Goal: Navigation & Orientation: Understand site structure

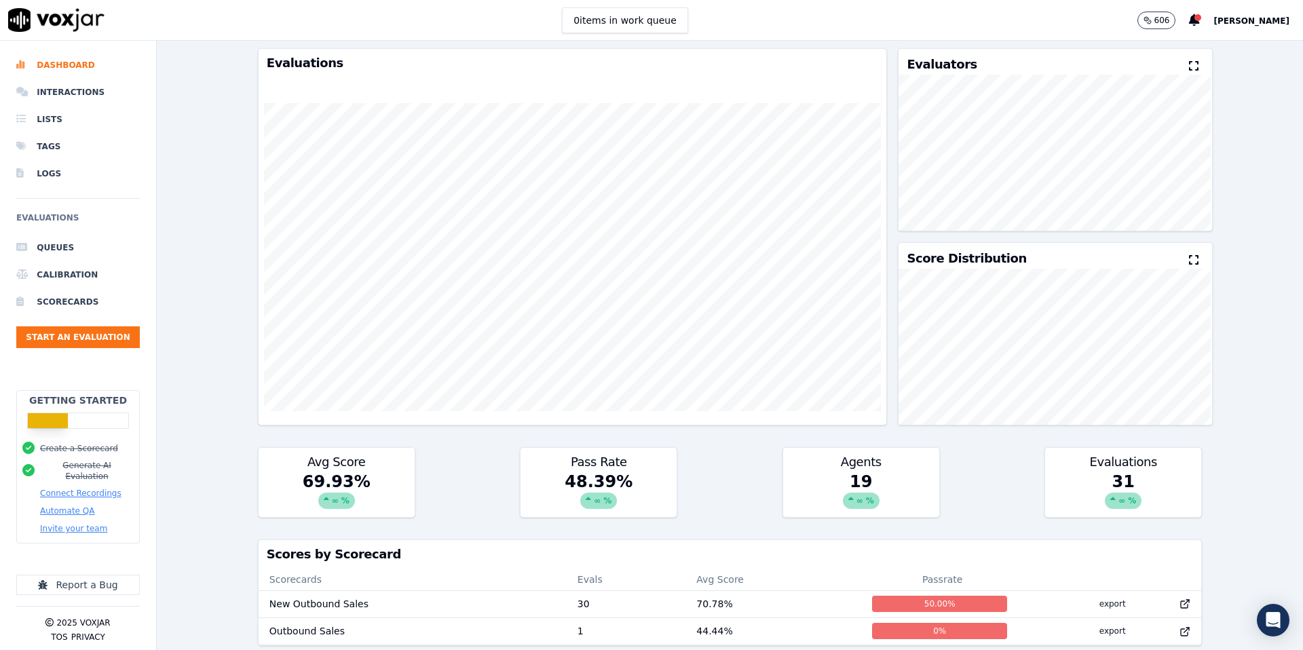
scroll to position [41, 0]
click at [1234, 23] on span "[PERSON_NAME]" at bounding box center [1252, 21] width 76 height 10
click at [1185, 94] on div "Feature Requests" at bounding box center [1221, 89] width 145 height 22
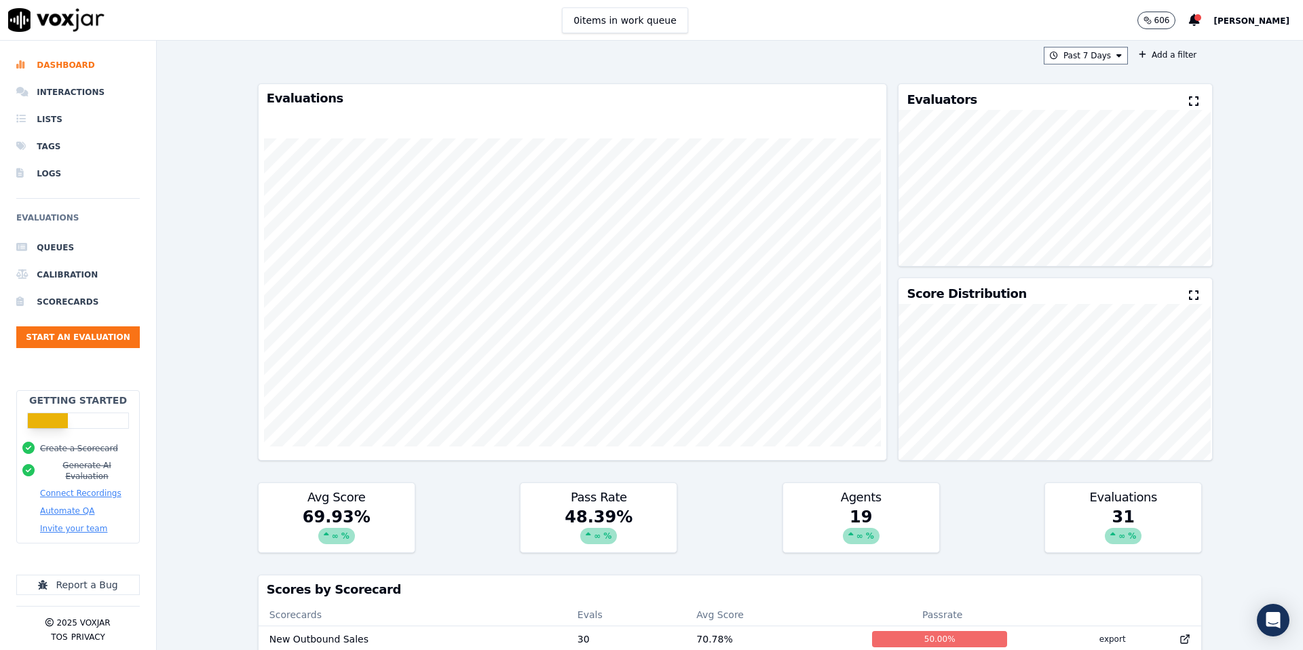
scroll to position [0, 0]
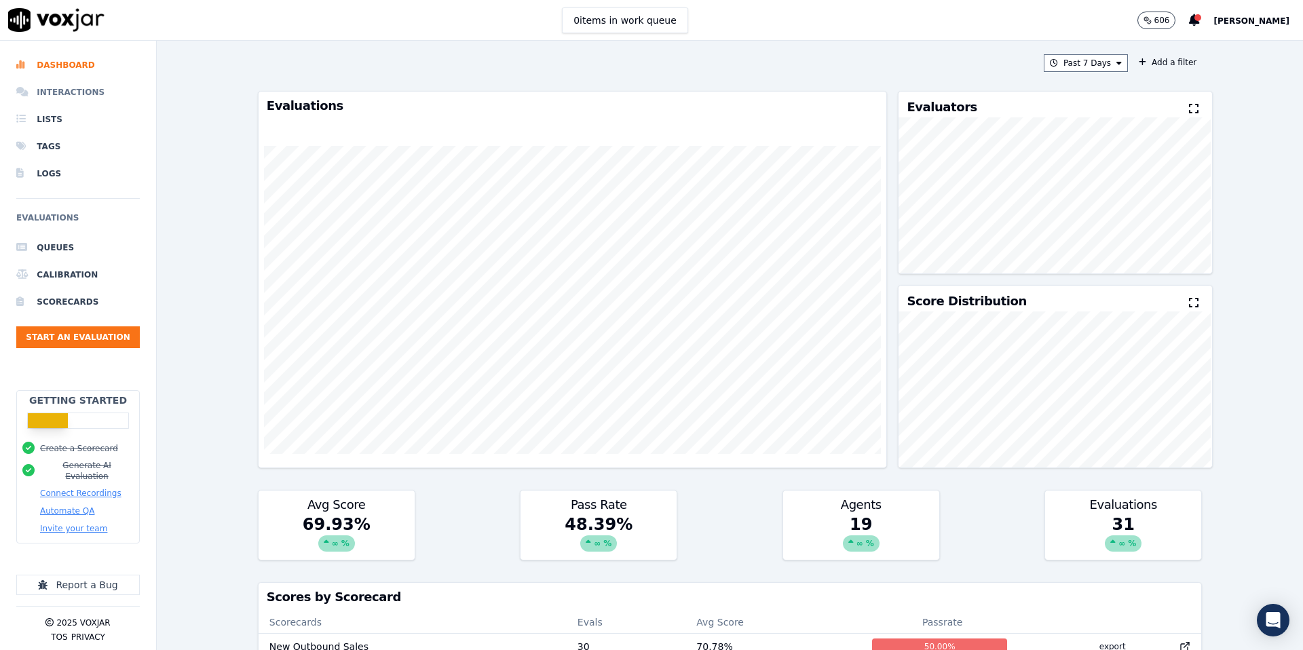
click at [90, 94] on li "Interactions" at bounding box center [78, 92] width 124 height 27
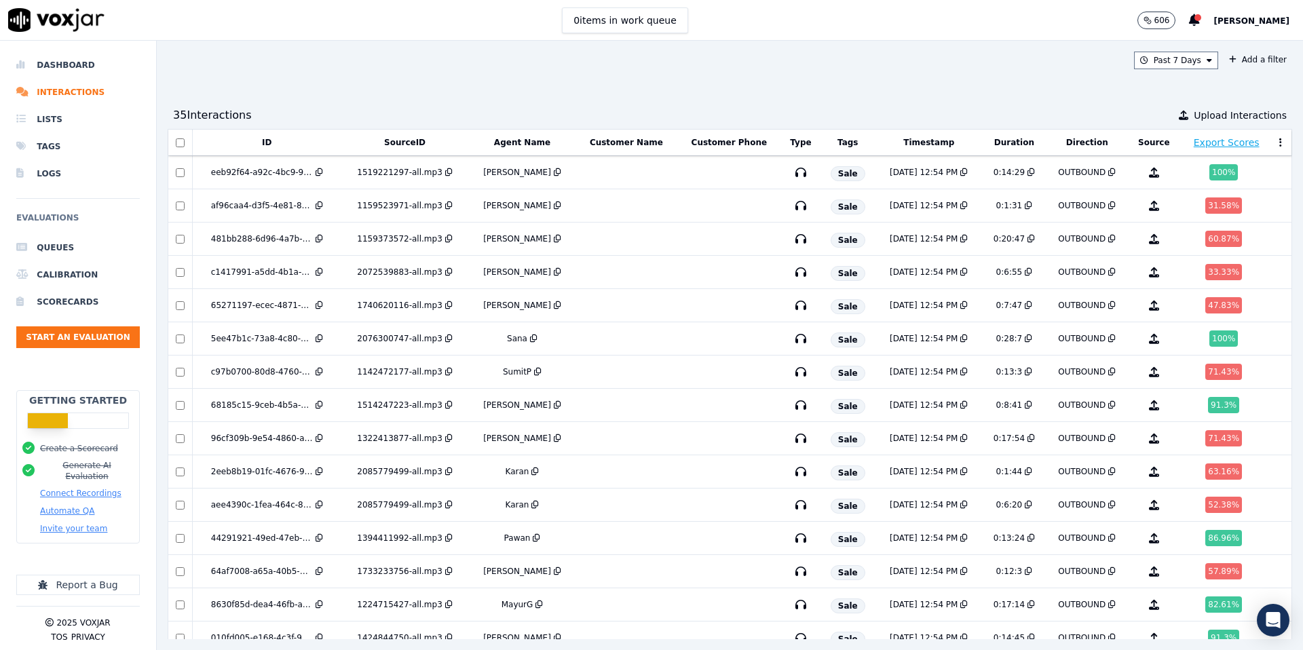
click at [1215, 20] on span "[PERSON_NAME]" at bounding box center [1252, 21] width 76 height 10
click at [1191, 45] on div "Settings" at bounding box center [1221, 46] width 145 height 22
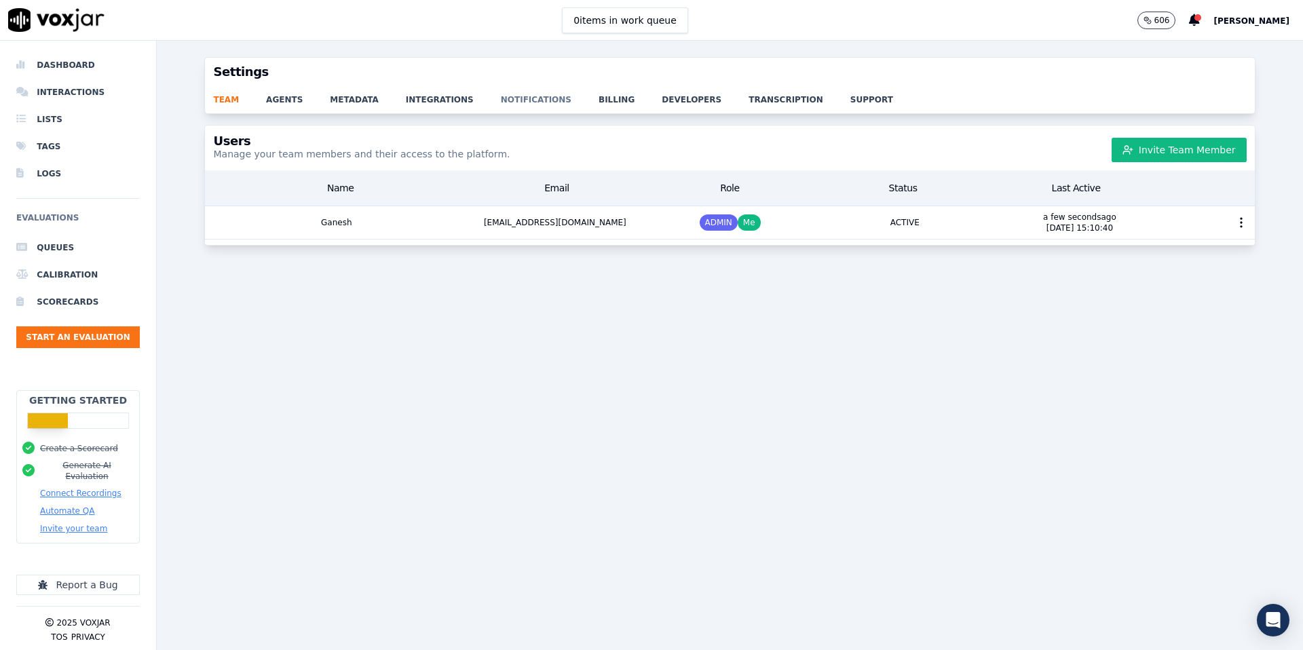
click at [502, 100] on link "notifications" at bounding box center [550, 95] width 98 height 19
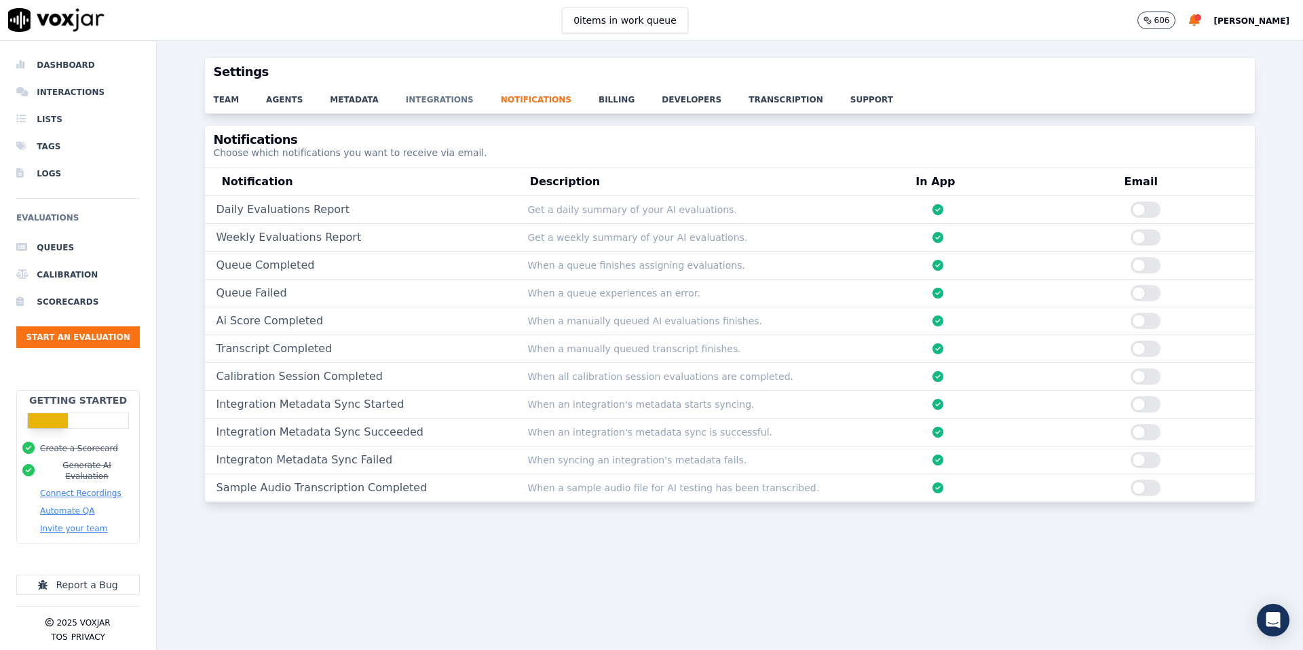
click at [443, 101] on link "integrations" at bounding box center [453, 95] width 95 height 19
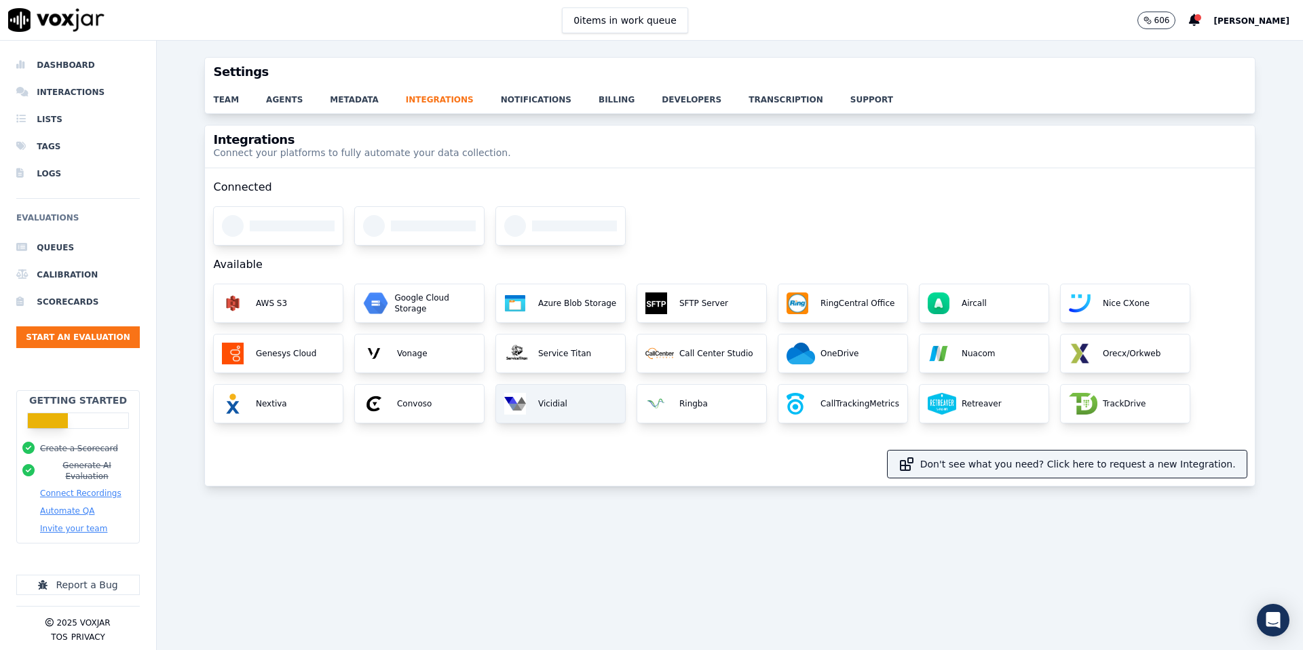
click at [585, 391] on div "Vicidial" at bounding box center [560, 404] width 129 height 38
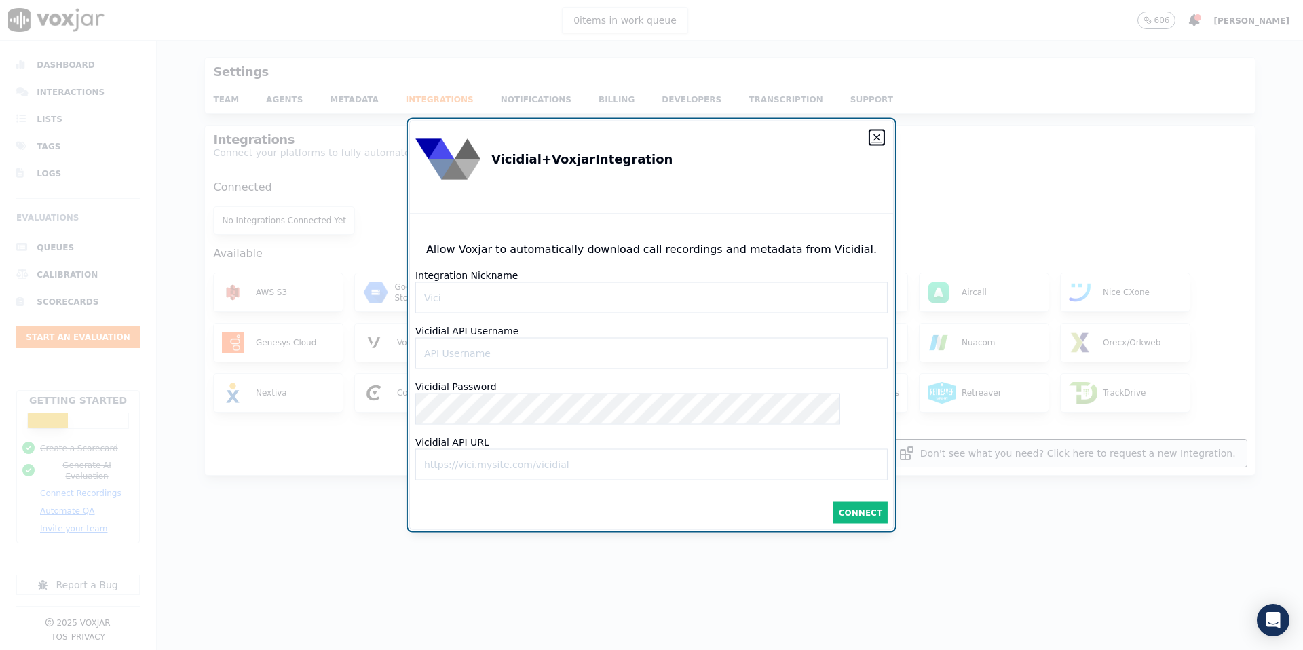
click at [872, 138] on icon "button" at bounding box center [877, 137] width 11 height 11
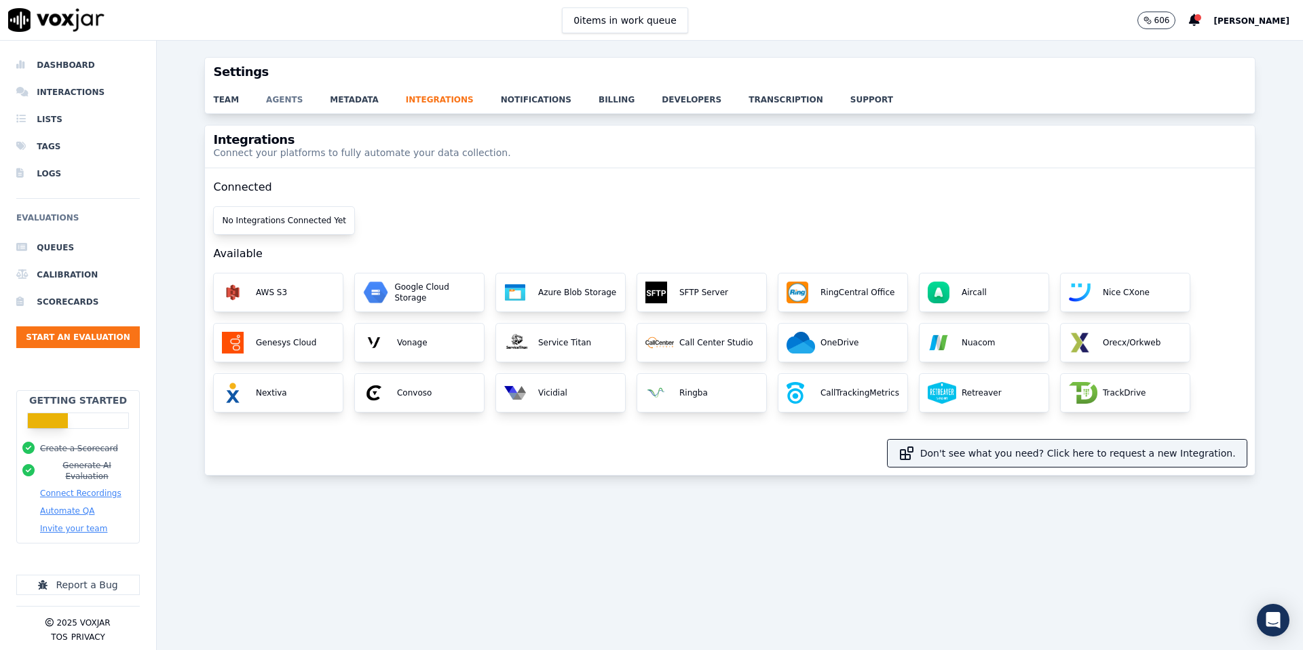
click at [292, 102] on link "agents" at bounding box center [298, 95] width 64 height 19
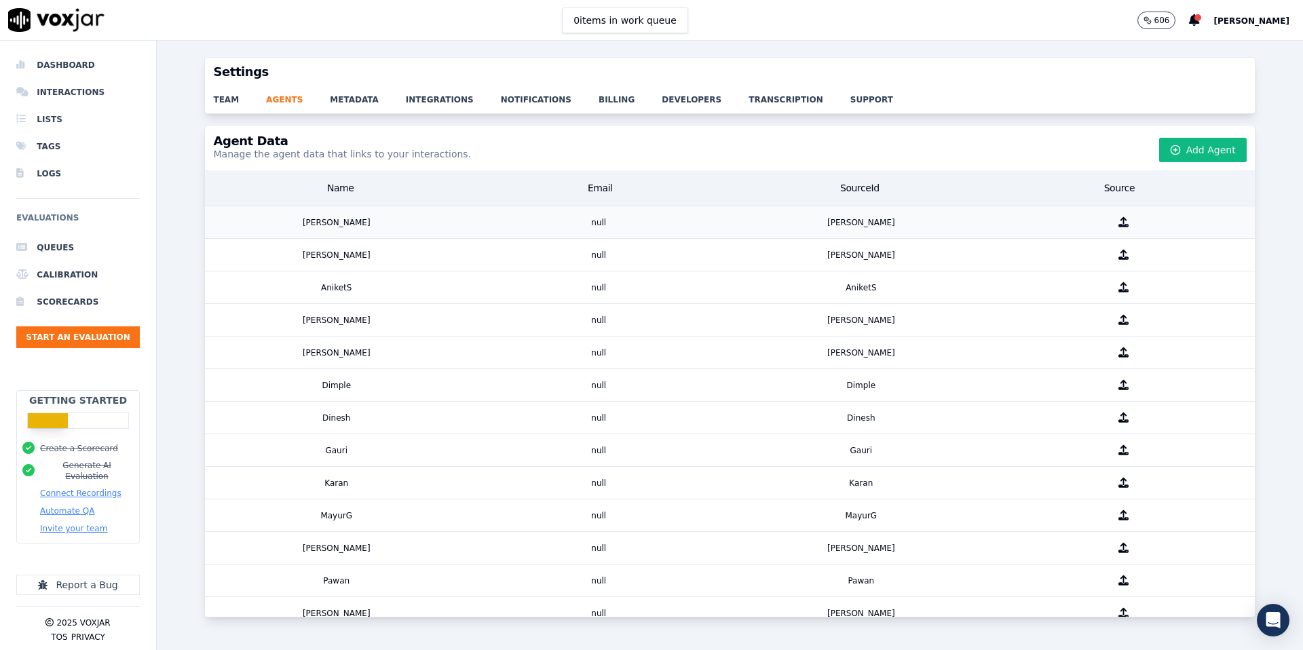
click at [426, 227] on div "[PERSON_NAME]" at bounding box center [336, 222] width 263 height 32
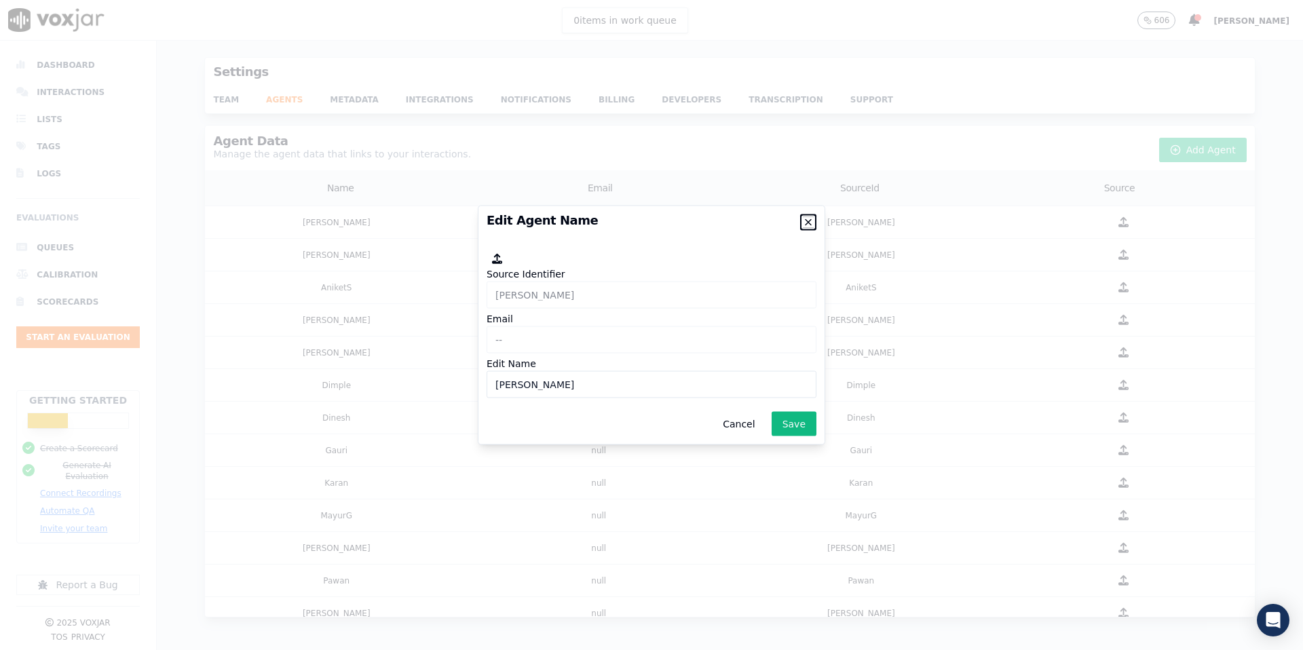
click at [809, 221] on icon "button" at bounding box center [808, 222] width 5 height 5
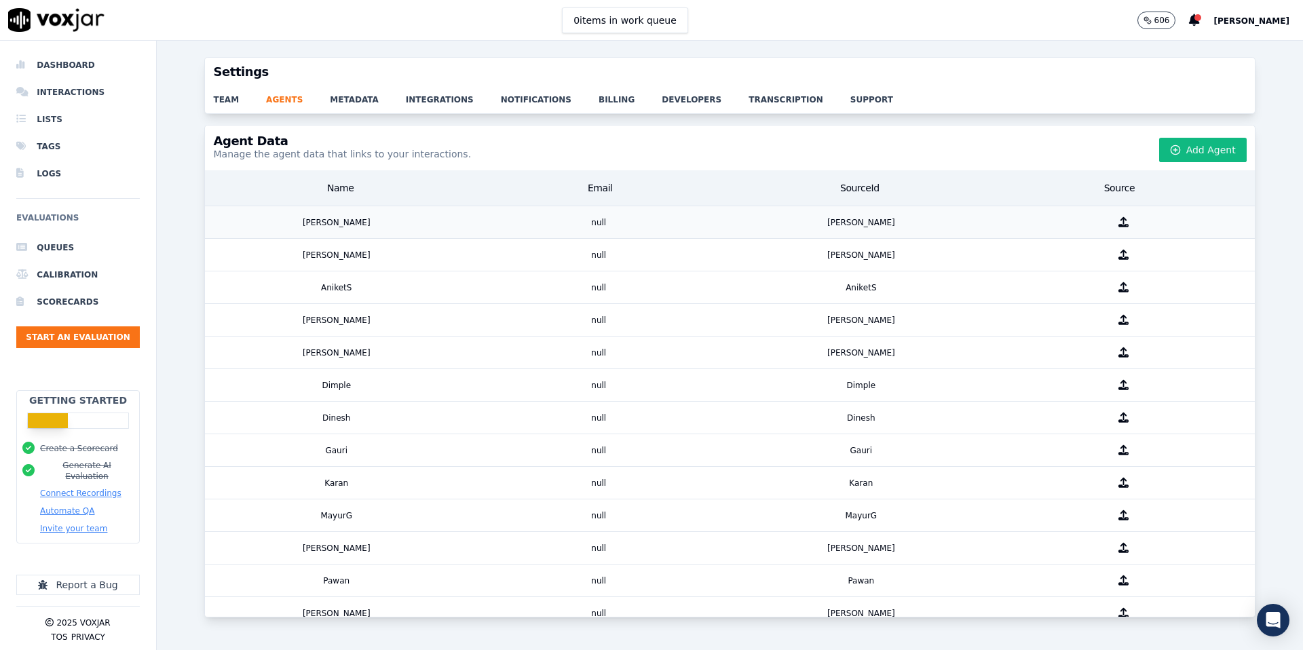
click at [1124, 225] on icon "button" at bounding box center [1124, 222] width 10 height 10
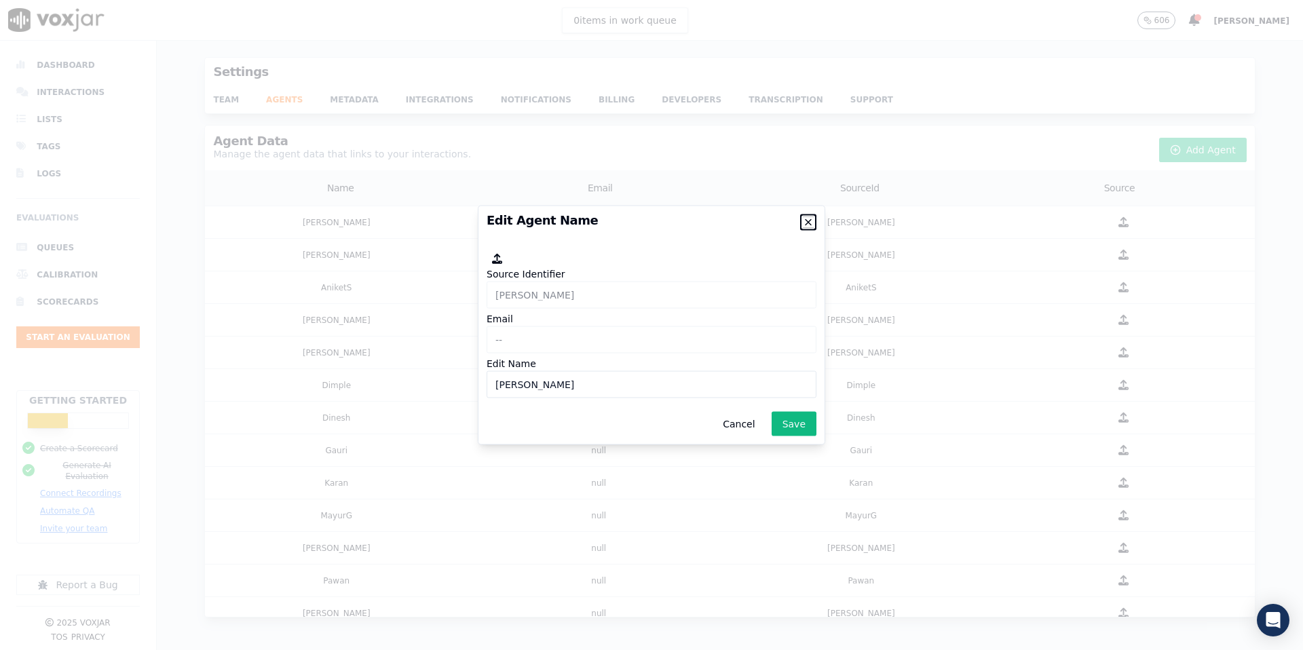
click at [807, 223] on icon "button" at bounding box center [808, 222] width 5 height 5
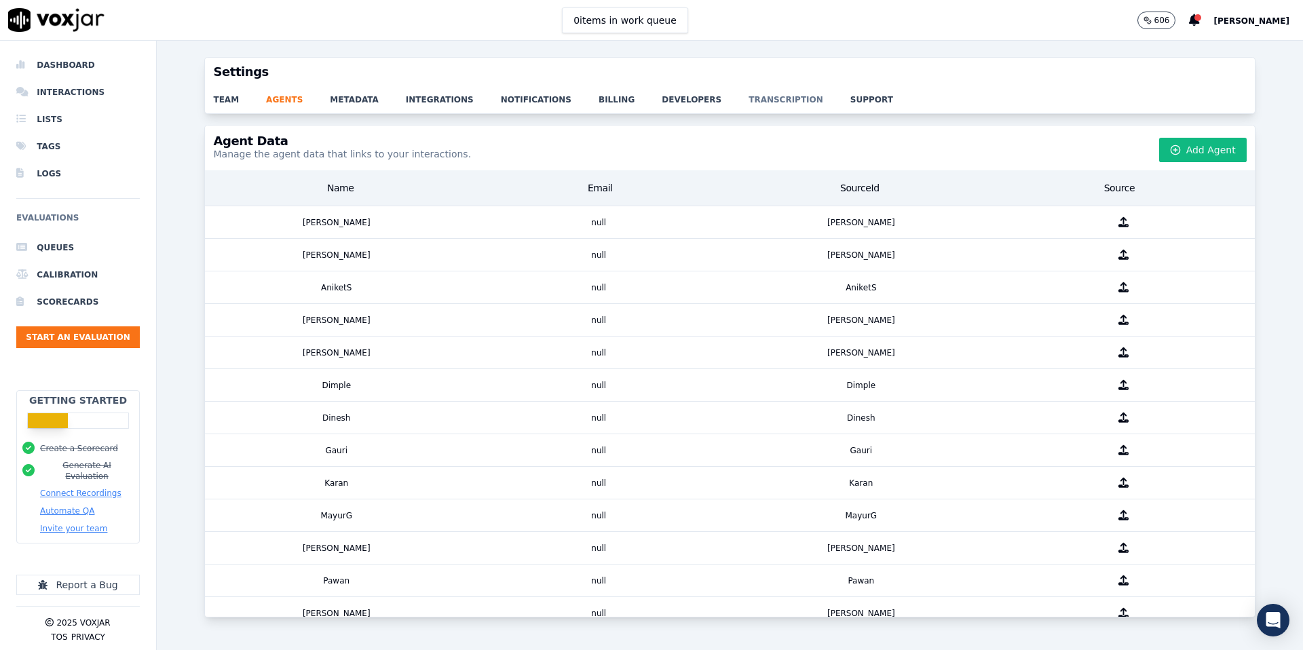
click at [783, 103] on link "transcription" at bounding box center [800, 95] width 102 height 19
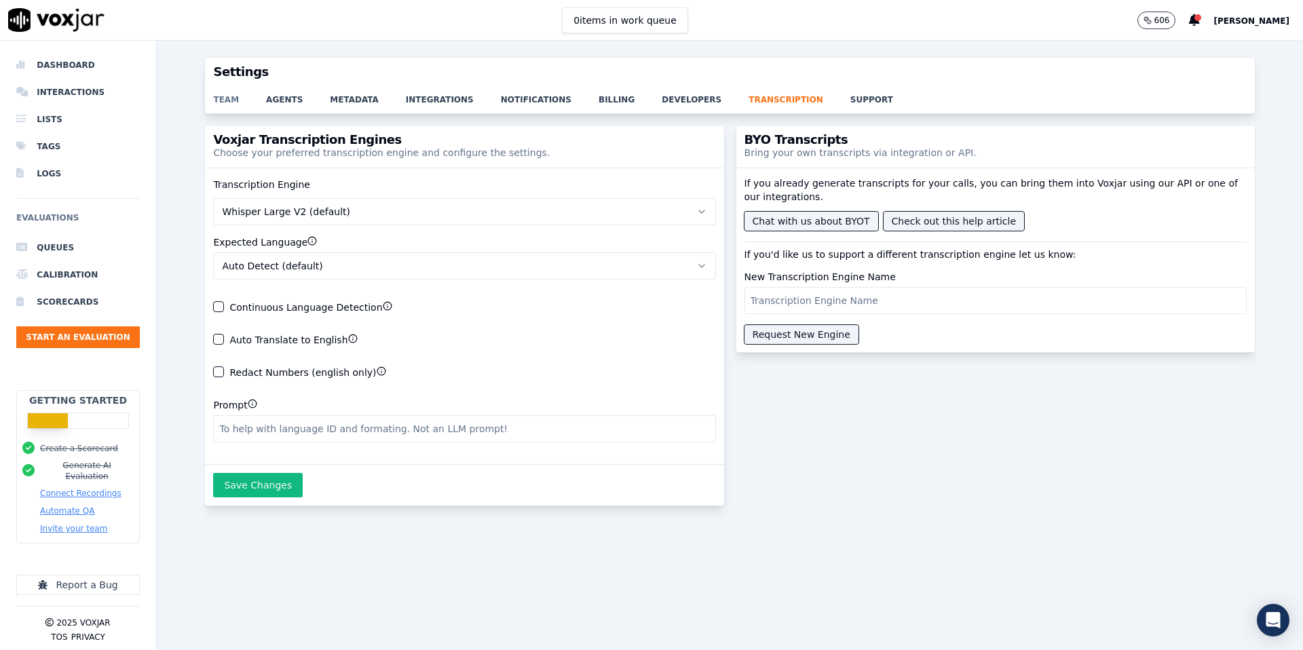
click at [234, 96] on link "team" at bounding box center [239, 95] width 53 height 19
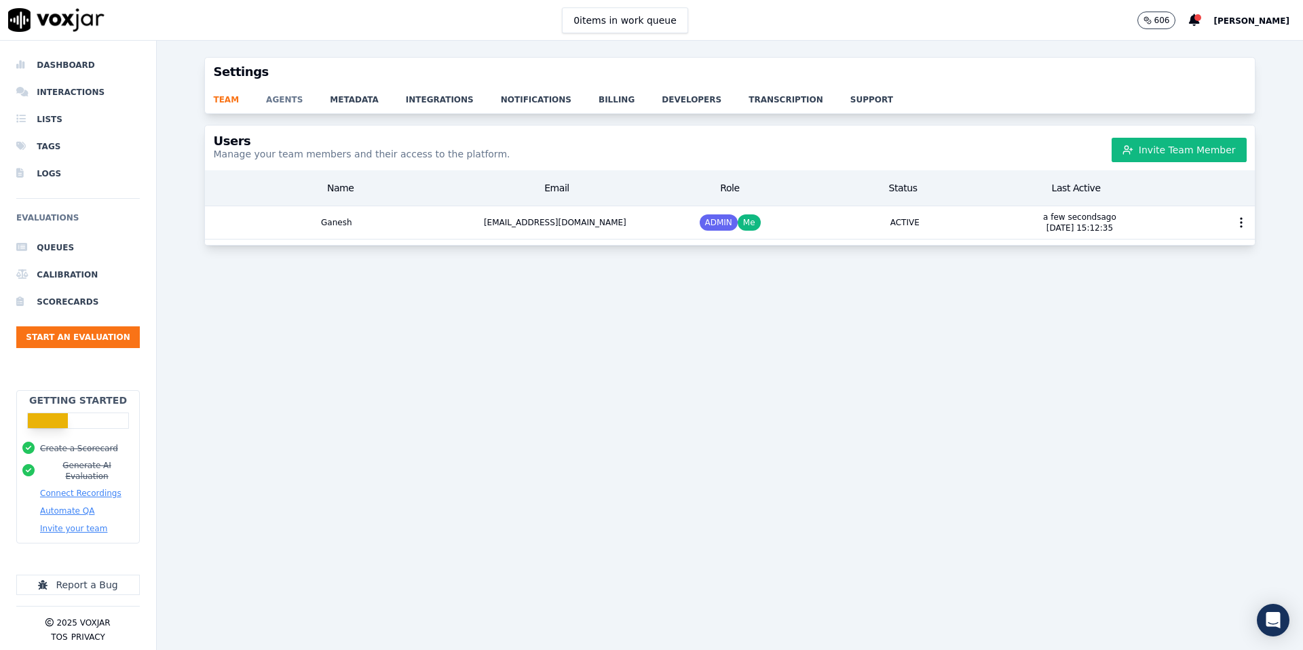
click at [287, 100] on link "agents" at bounding box center [298, 95] width 64 height 19
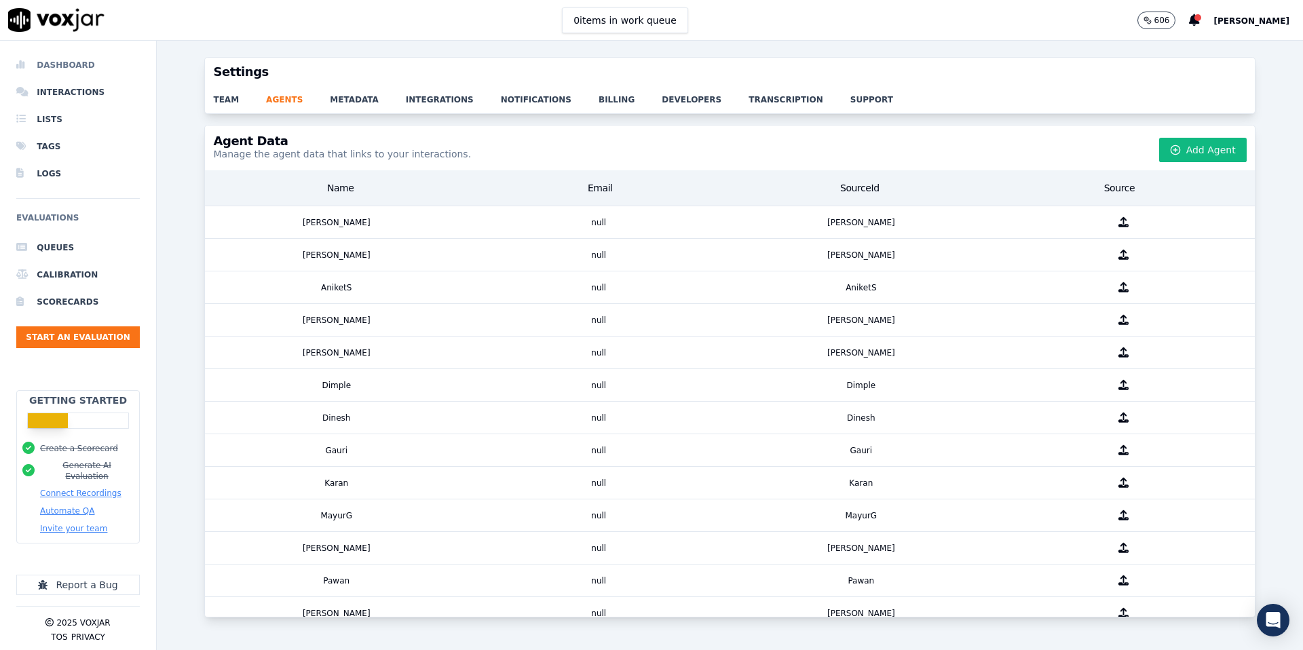
click at [75, 67] on li "Dashboard" at bounding box center [78, 65] width 124 height 27
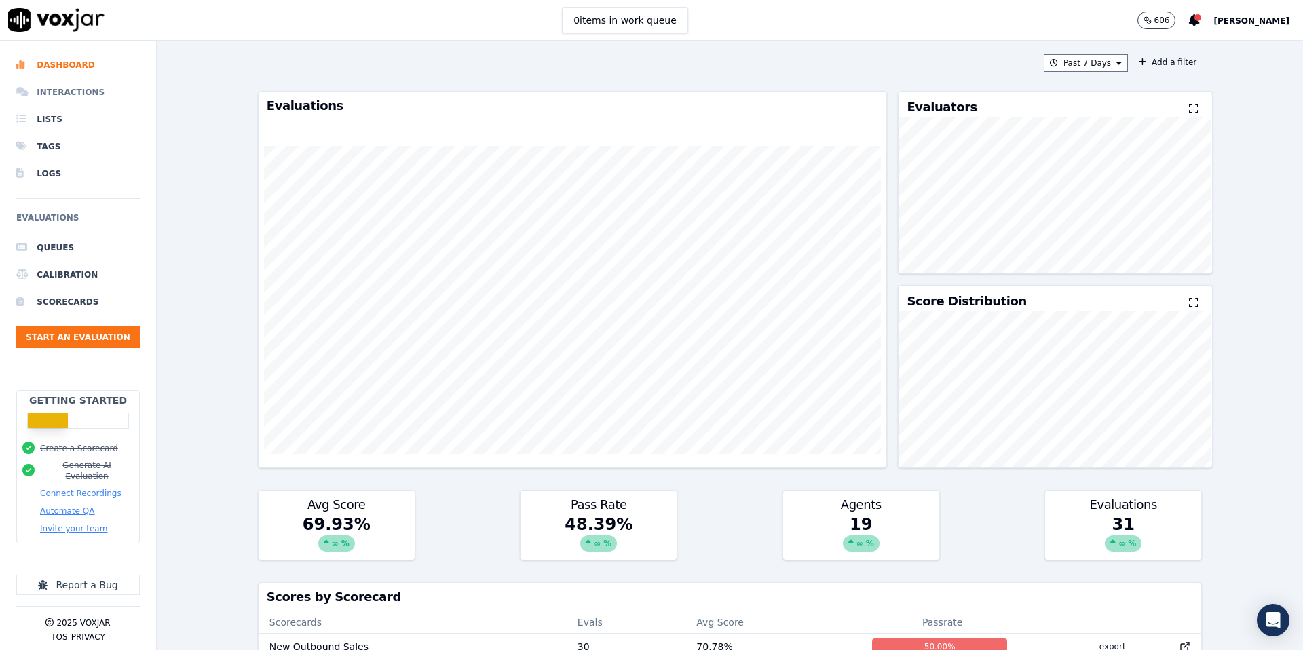
click at [75, 88] on li "Interactions" at bounding box center [78, 92] width 124 height 27
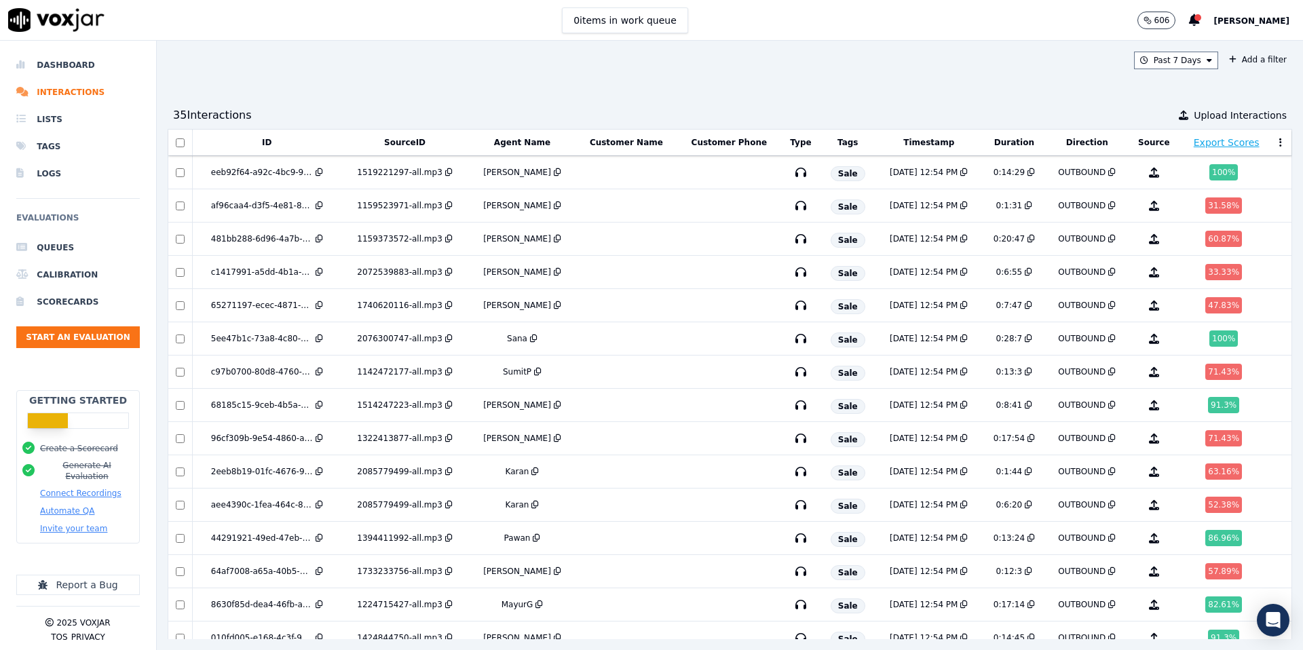
click at [517, 142] on button "Agent Name" at bounding box center [522, 142] width 56 height 11
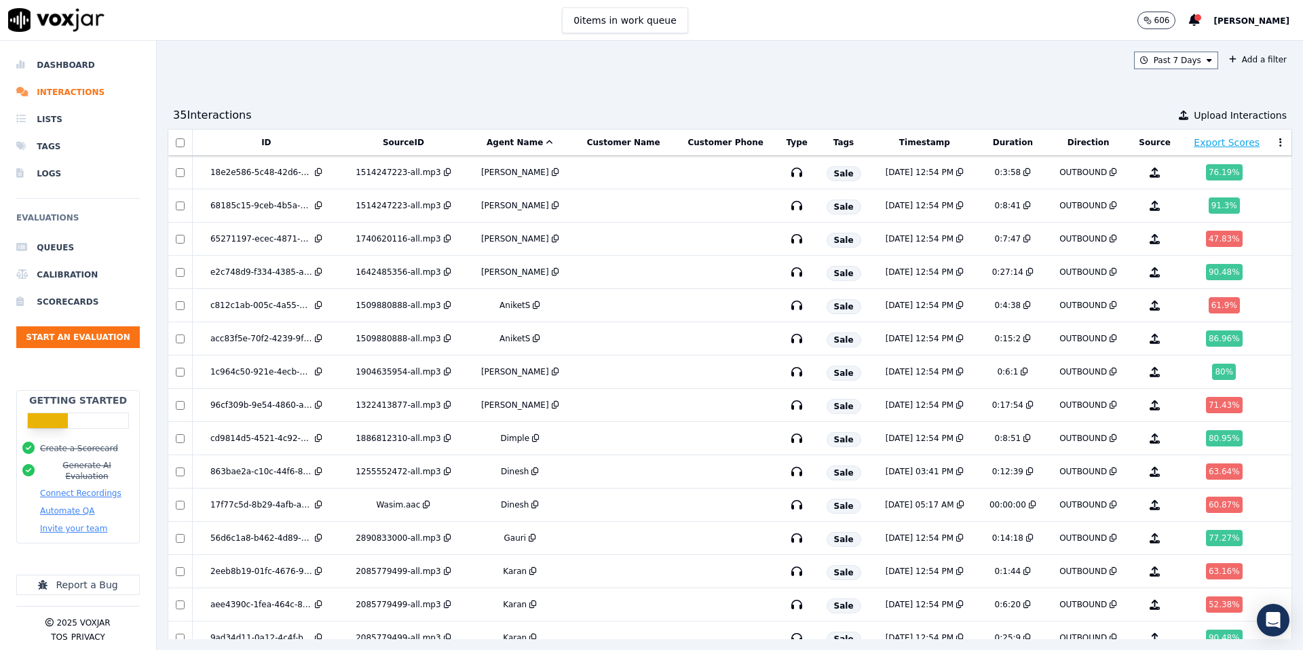
click at [517, 142] on button "Agent Name" at bounding box center [520, 142] width 67 height 11
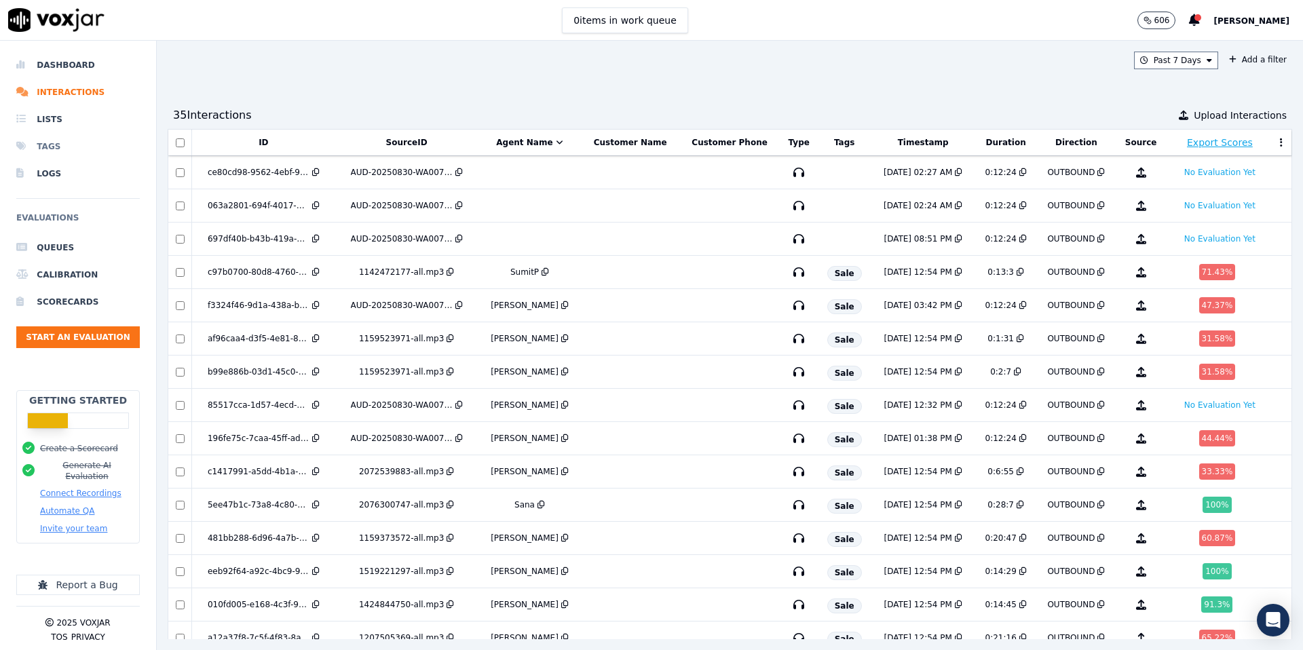
click at [52, 138] on li "Tags" at bounding box center [78, 146] width 124 height 27
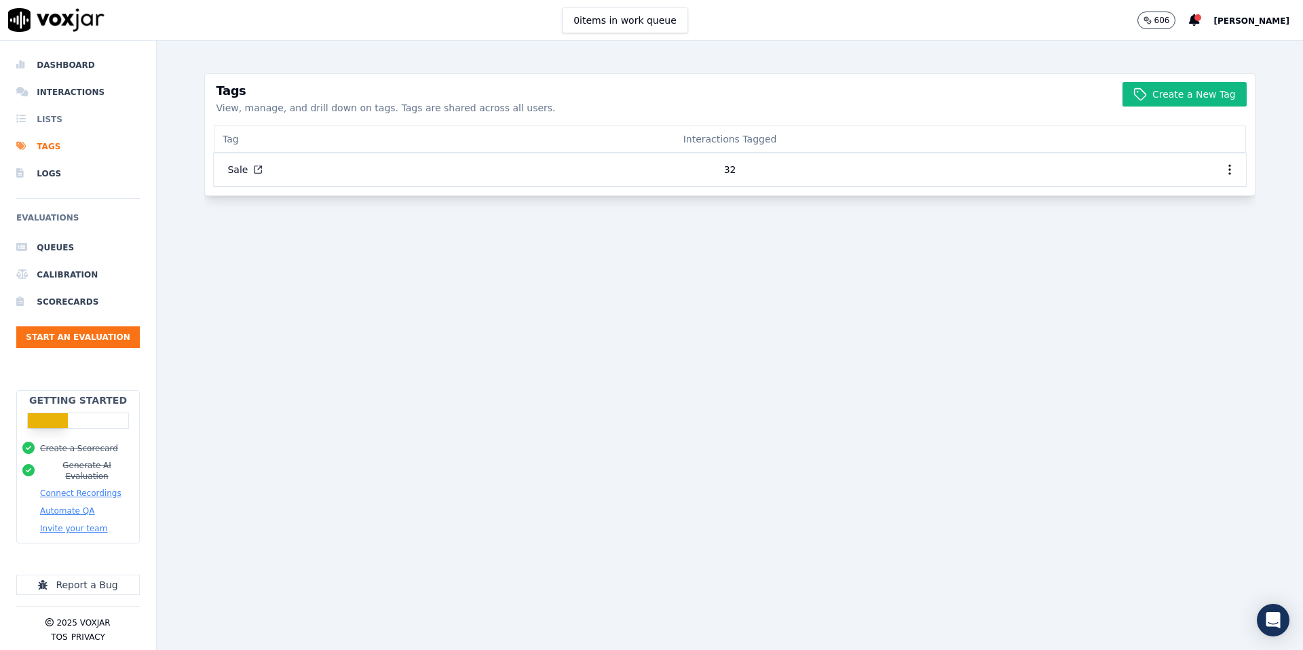
click at [56, 122] on li "Lists" at bounding box center [78, 119] width 124 height 27
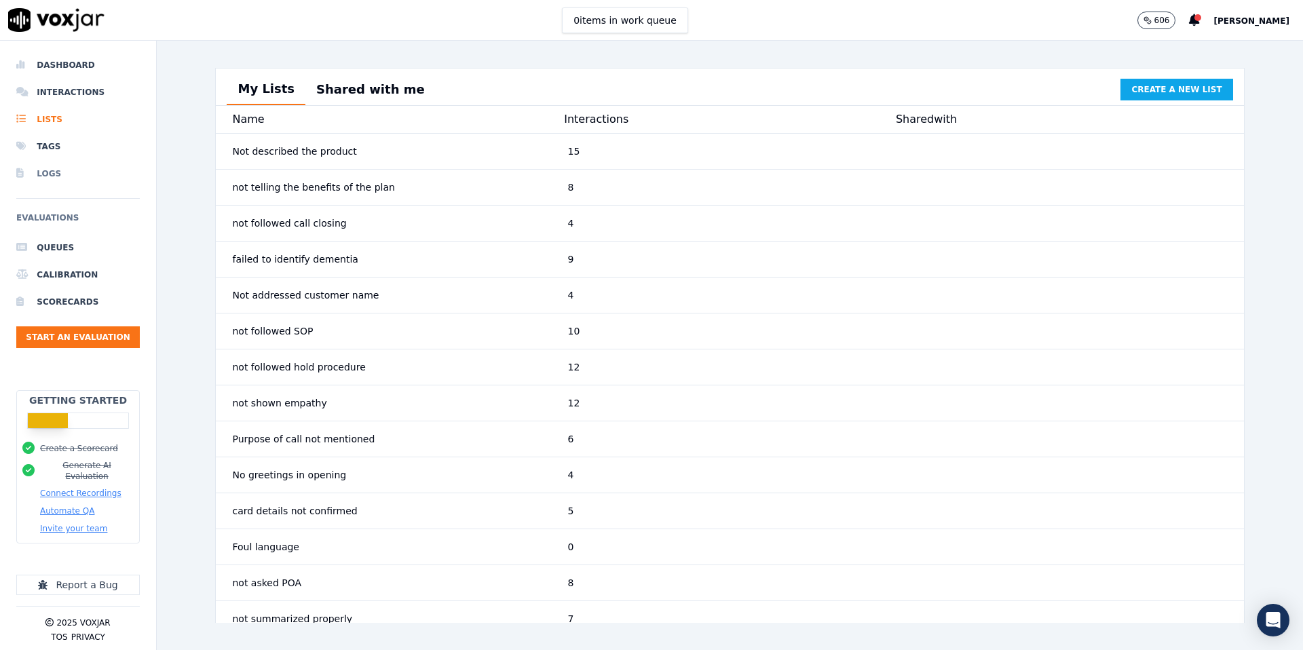
click at [52, 181] on li "Logs" at bounding box center [78, 173] width 124 height 27
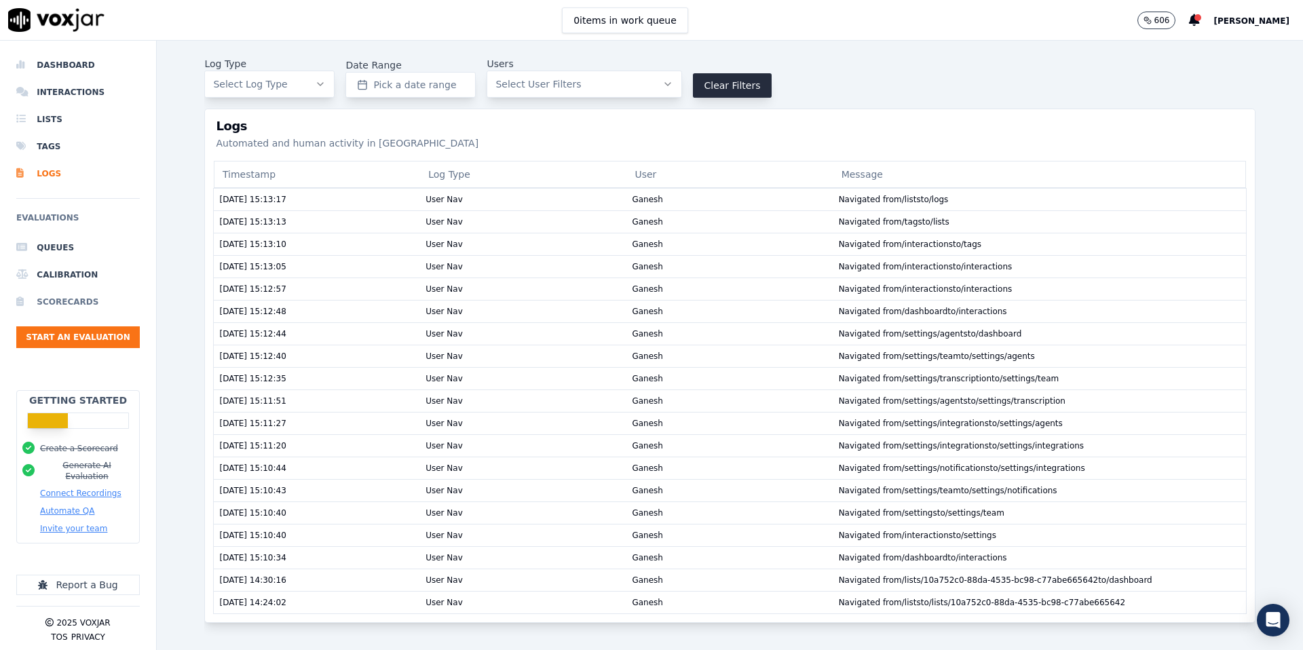
click at [56, 291] on li "Scorecards" at bounding box center [78, 302] width 124 height 27
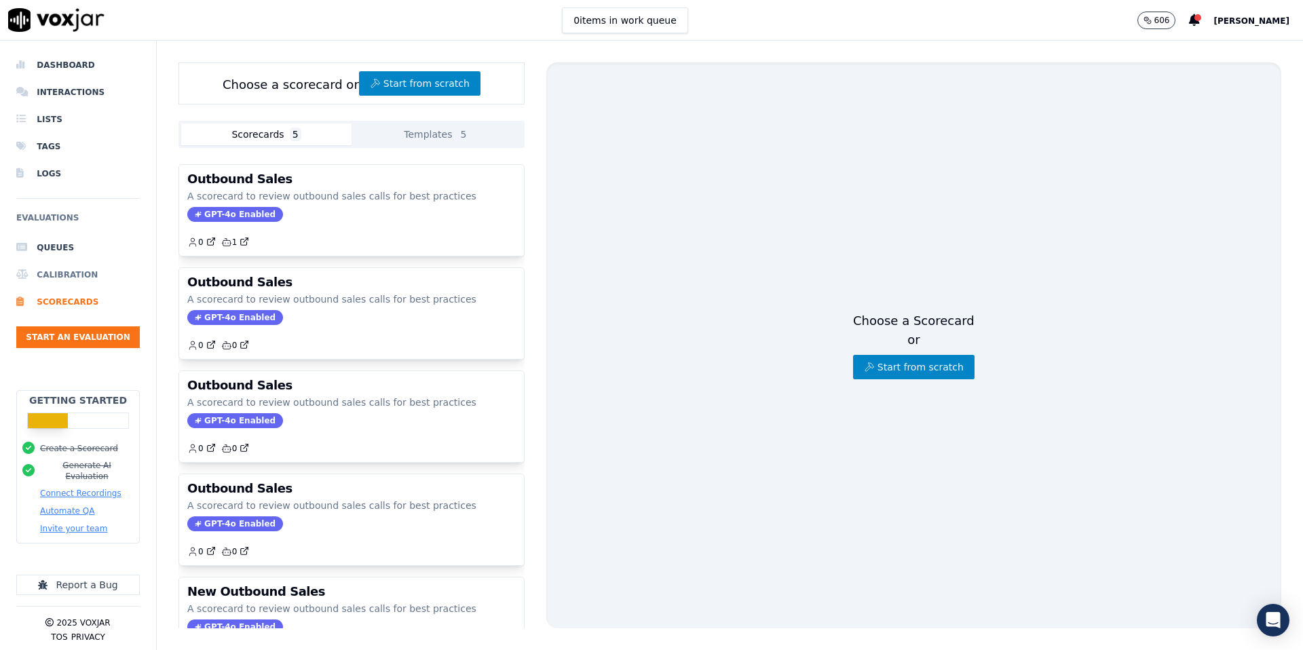
click at [65, 268] on li "Calibration" at bounding box center [78, 274] width 124 height 27
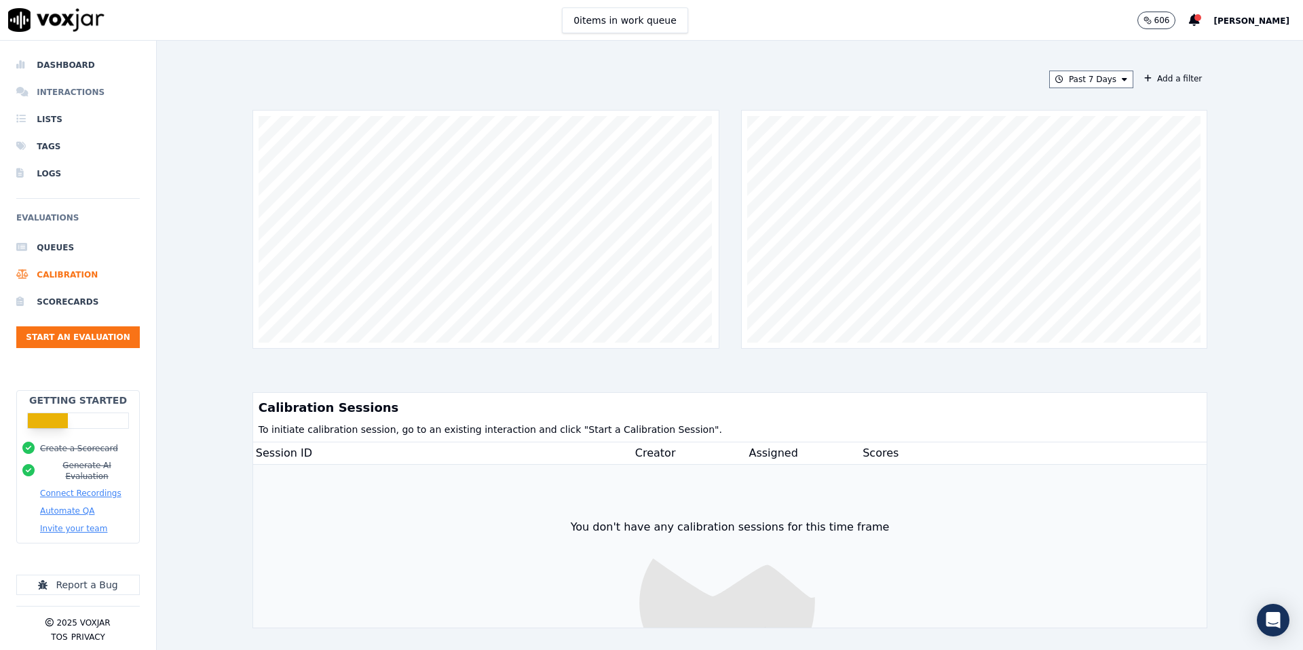
click at [86, 98] on li "Interactions" at bounding box center [78, 92] width 124 height 27
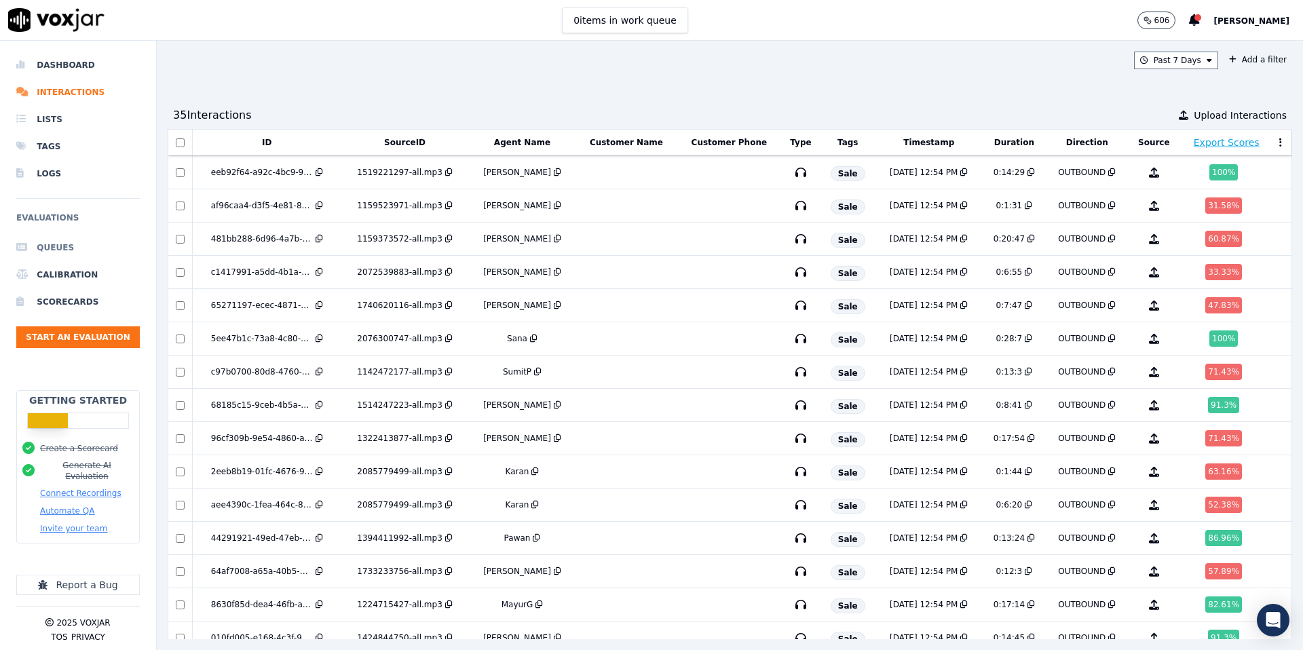
click at [71, 244] on li "Queues" at bounding box center [78, 247] width 124 height 27
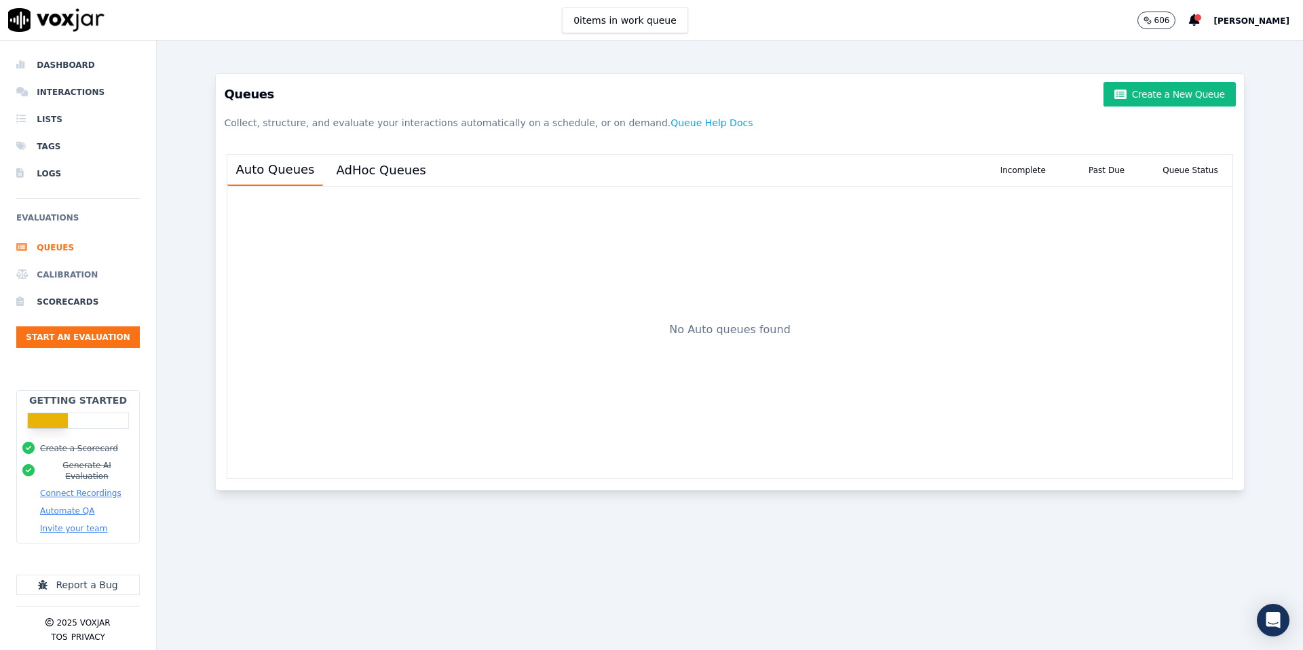
click at [74, 275] on li "Calibration" at bounding box center [78, 274] width 124 height 27
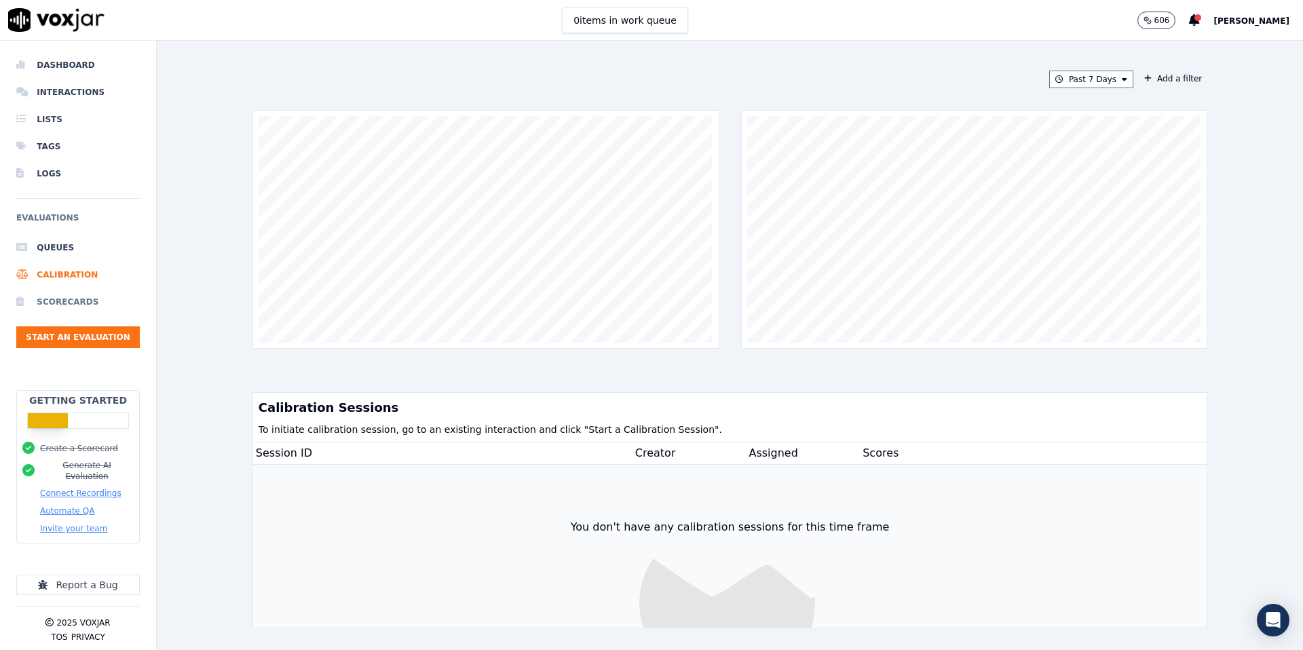
click at [75, 298] on li "Scorecards" at bounding box center [78, 302] width 124 height 27
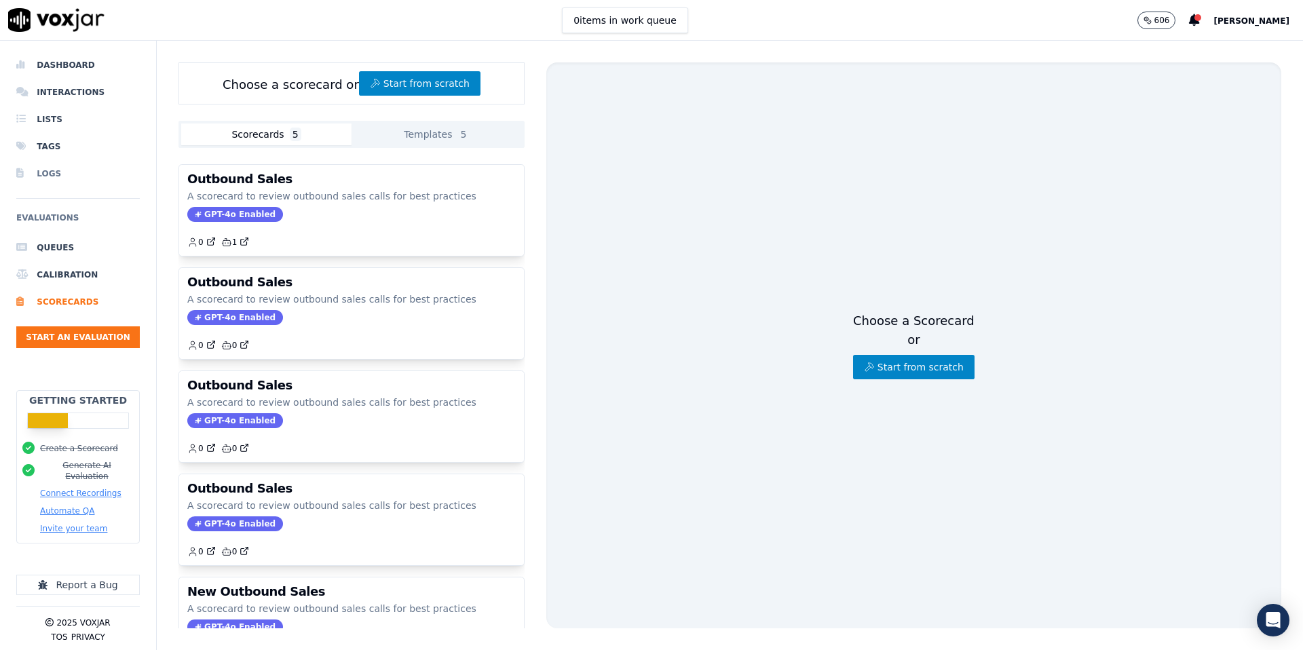
click at [58, 175] on li "Logs" at bounding box center [78, 173] width 124 height 27
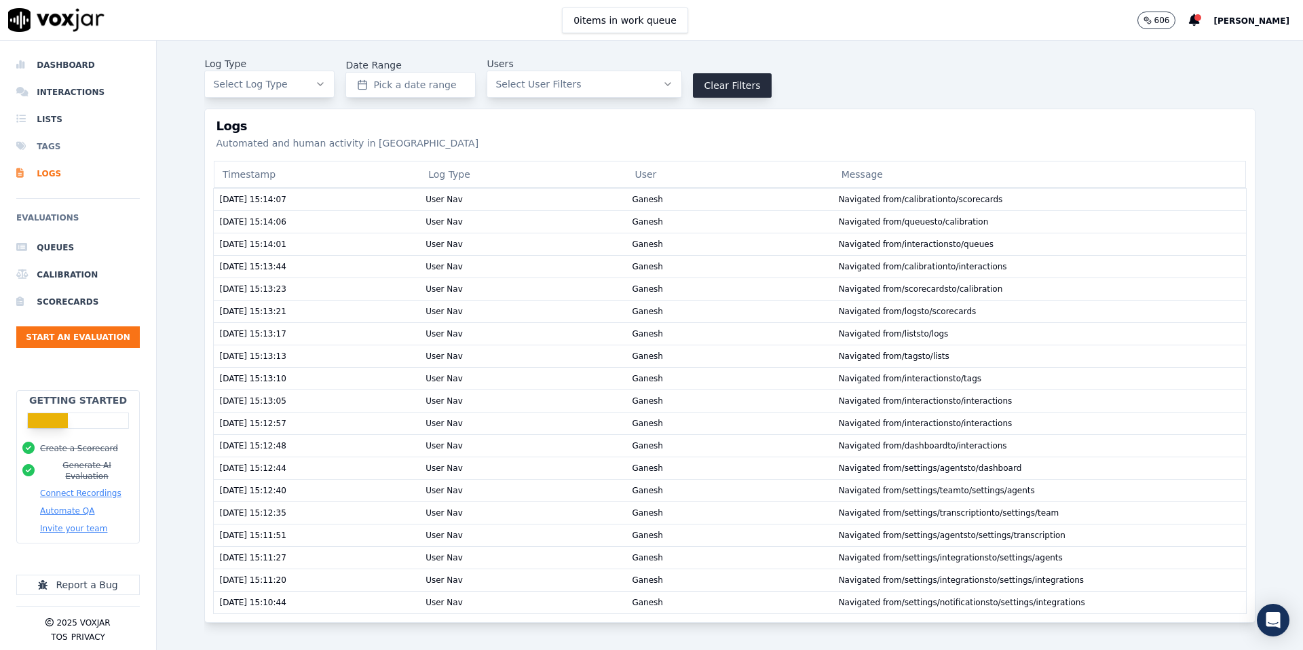
click at [56, 151] on li "Tags" at bounding box center [78, 146] width 124 height 27
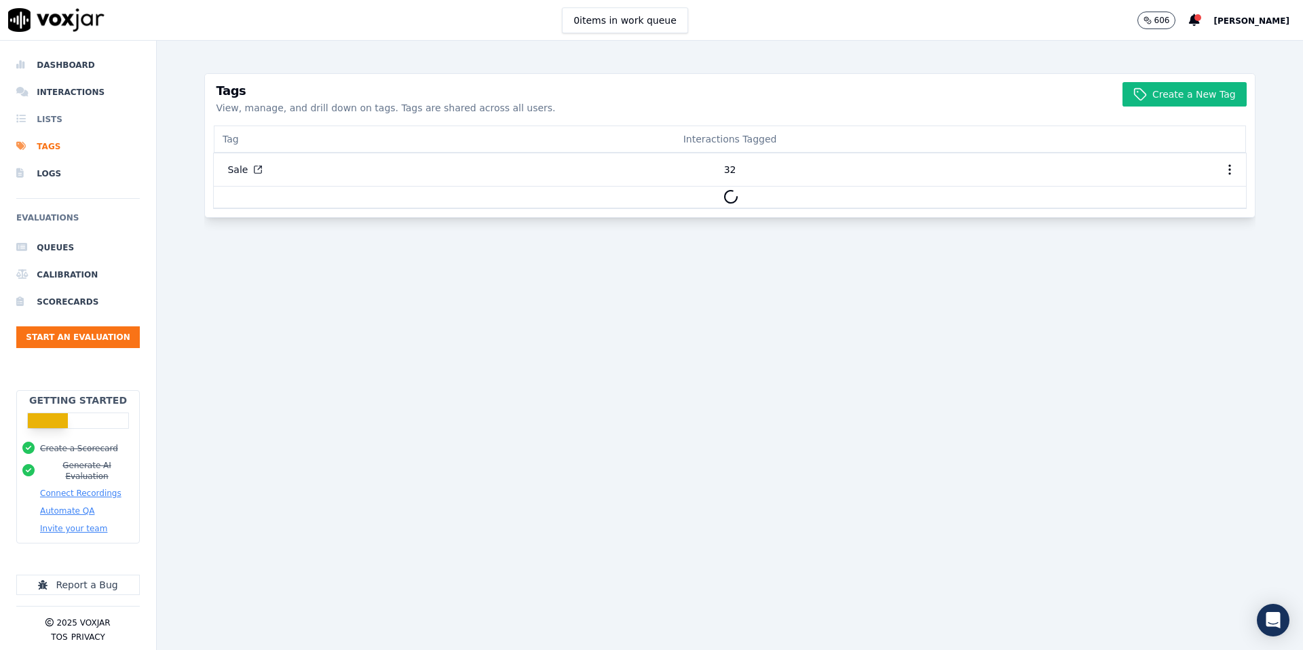
click at [52, 128] on li "Lists" at bounding box center [78, 119] width 124 height 27
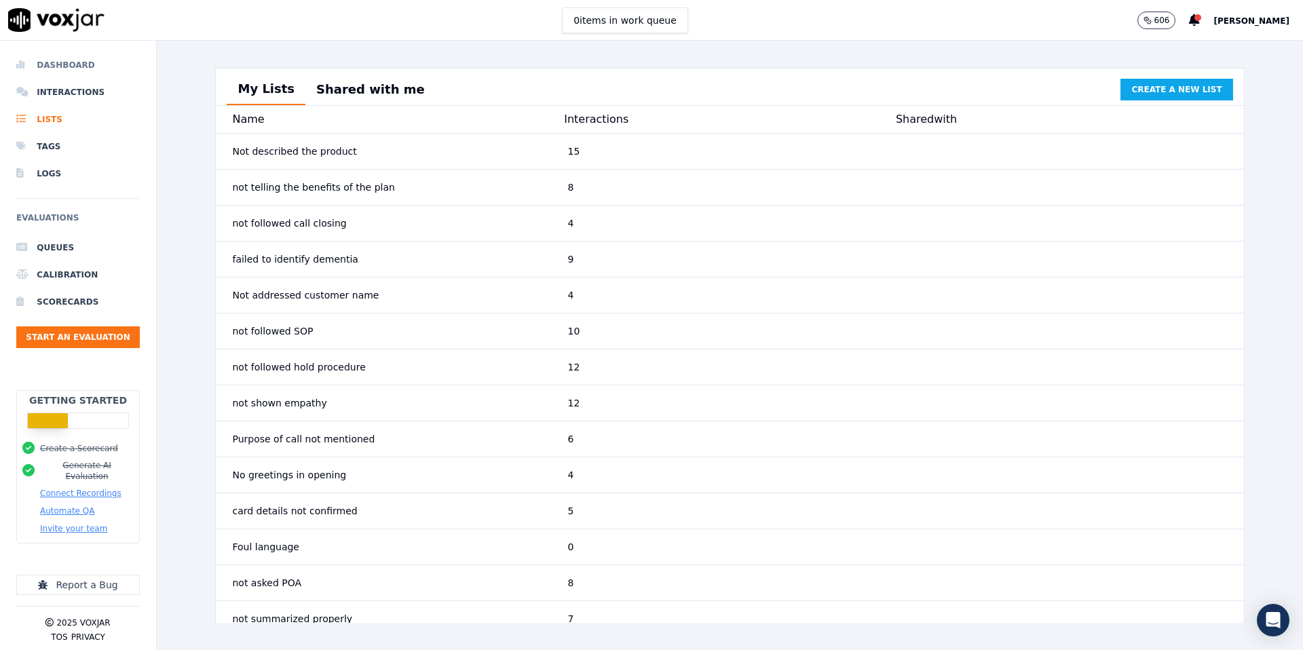
click at [84, 56] on li "Dashboard" at bounding box center [78, 65] width 124 height 27
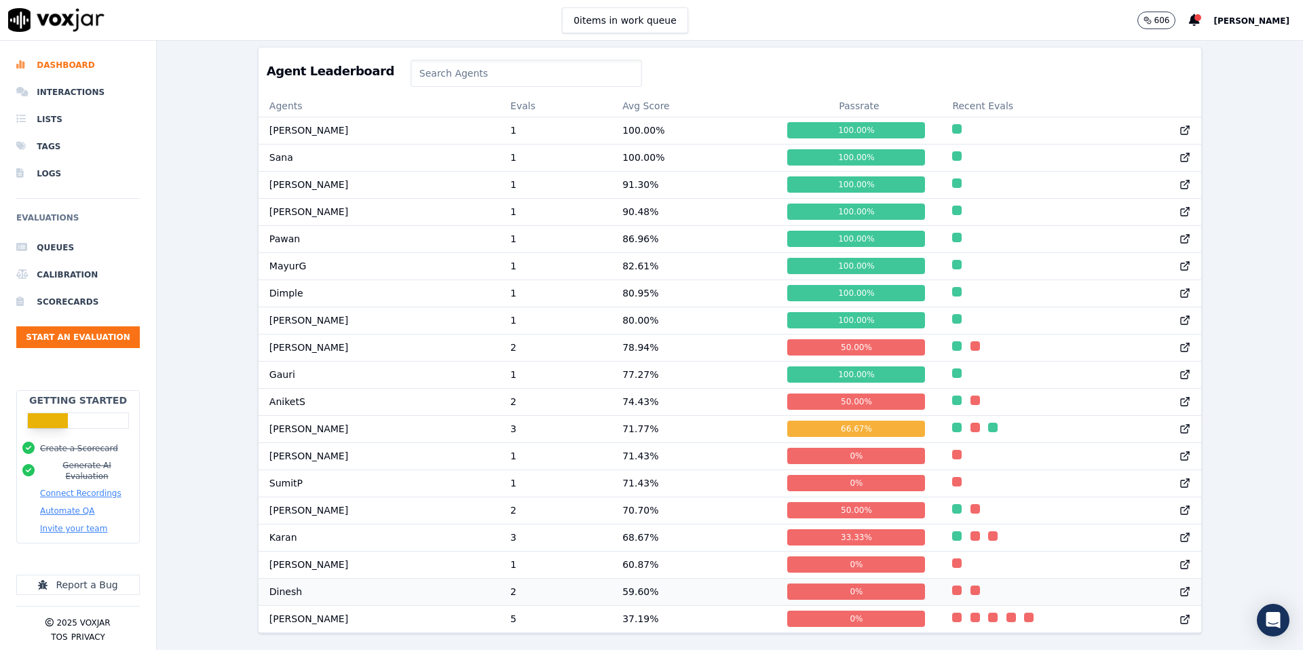
click at [1191, 595] on div at bounding box center [1183, 592] width 38 height 26
